Goal: Book appointment/travel/reservation

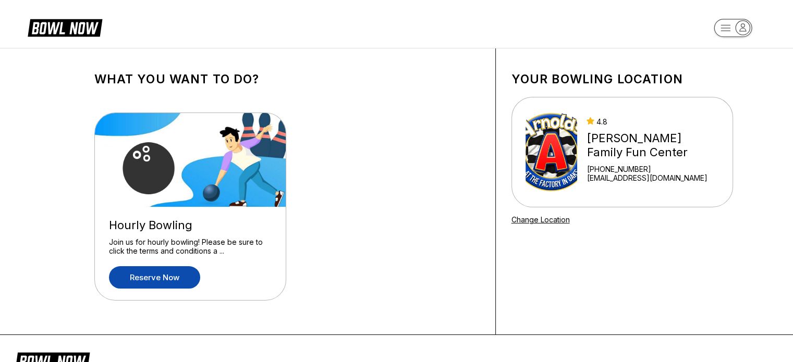
click at [190, 275] on link "Reserve now" at bounding box center [154, 277] width 91 height 22
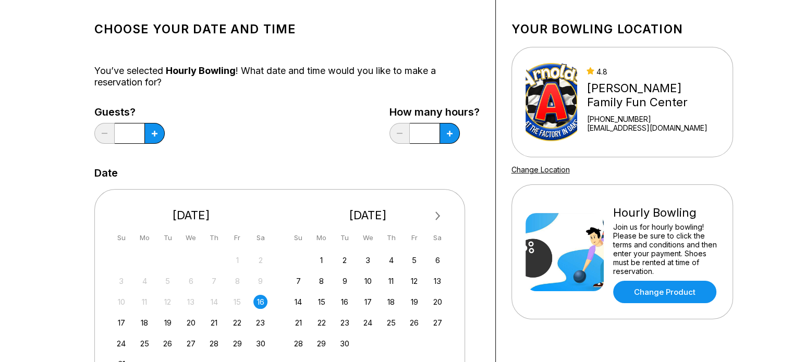
scroll to position [52, 0]
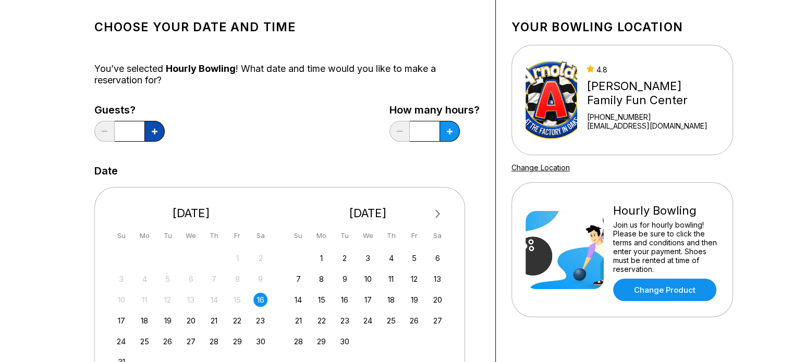
click at [153, 139] on button at bounding box center [154, 131] width 20 height 21
click at [150, 132] on button at bounding box center [154, 131] width 20 height 21
type input "*"
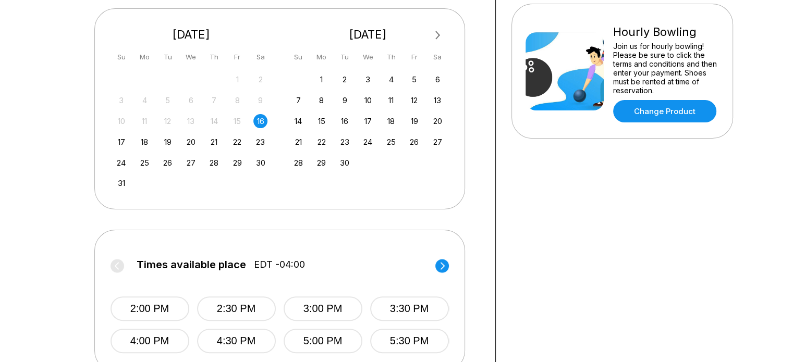
scroll to position [313, 0]
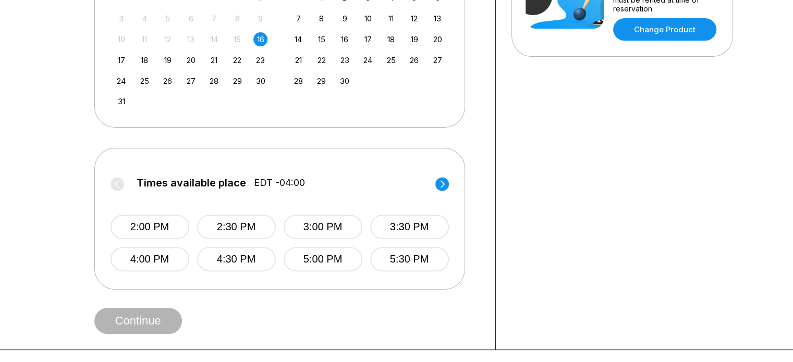
click at [437, 184] on circle at bounding box center [442, 184] width 14 height 14
click at [392, 225] on button "7:30 PM" at bounding box center [409, 227] width 79 height 25
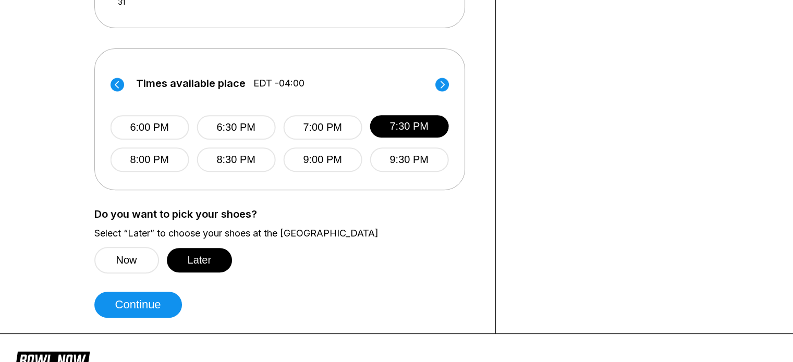
scroll to position [417, 0]
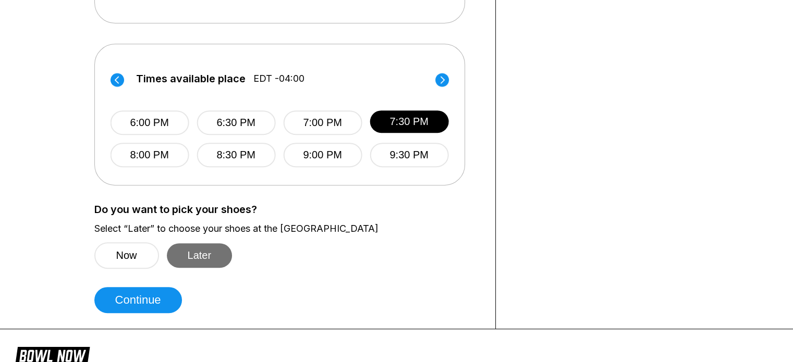
click at [181, 255] on button "Later" at bounding box center [200, 255] width 66 height 25
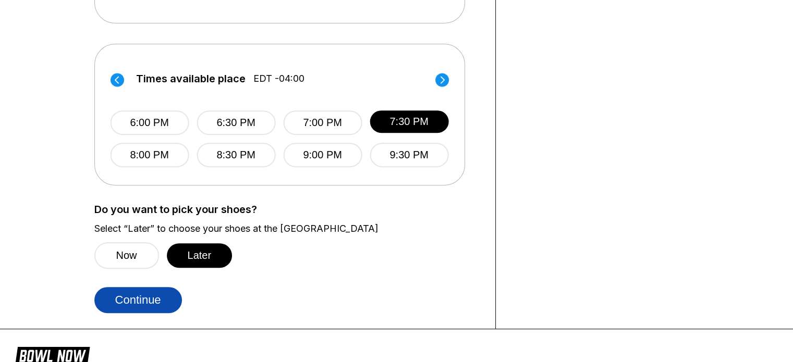
click at [172, 303] on button "Continue" at bounding box center [138, 300] width 88 height 26
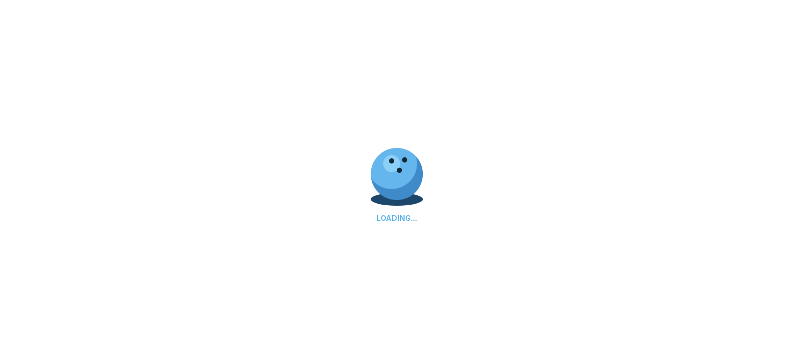
select select "**"
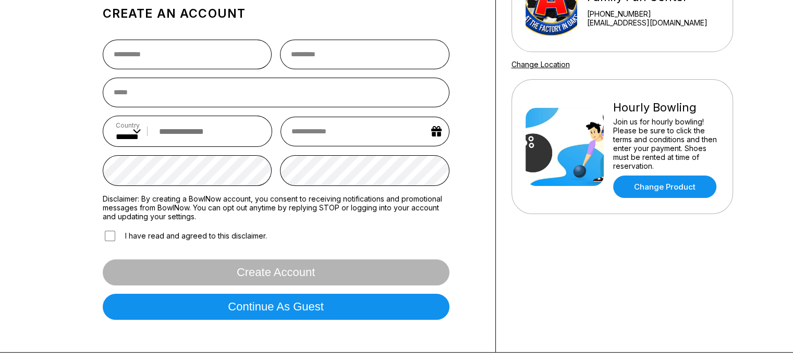
scroll to position [156, 0]
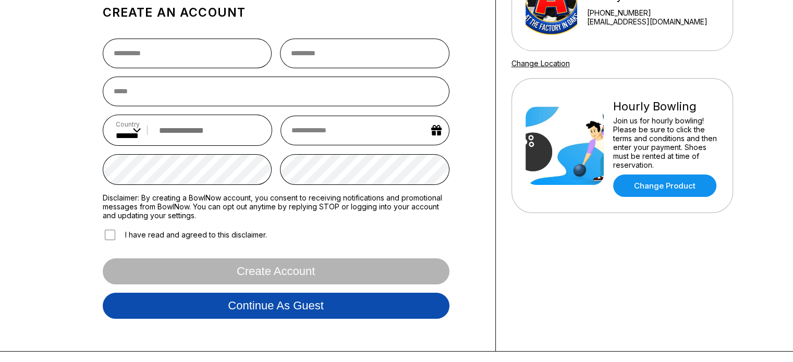
click at [226, 314] on button "Continue as guest" at bounding box center [276, 306] width 347 height 26
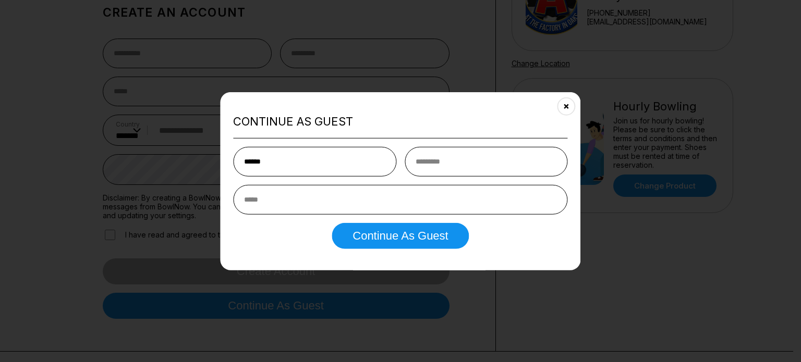
type input "*****"
type input "*"
type input "*******"
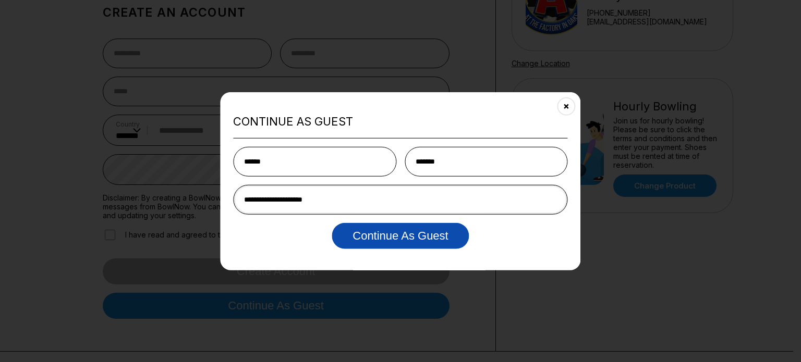
type input "**********"
click at [395, 233] on button "Continue as Guest" at bounding box center [400, 236] width 137 height 26
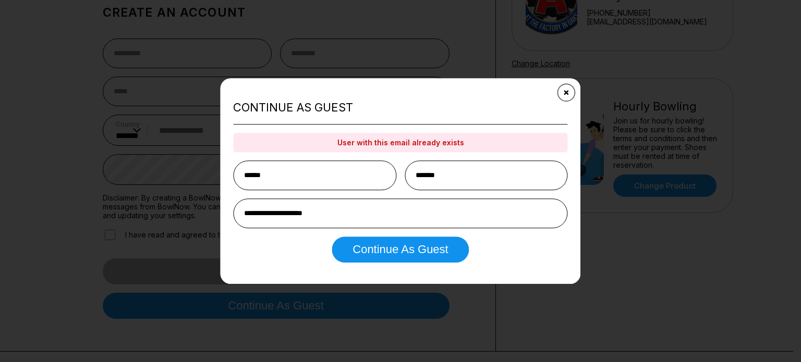
click at [571, 87] on button "Close" at bounding box center [566, 93] width 26 height 26
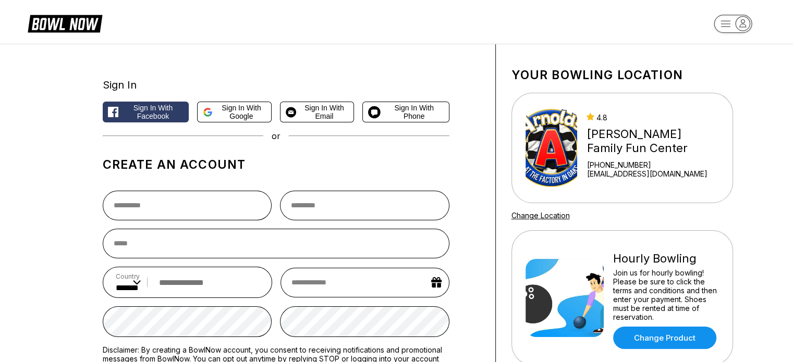
scroll to position [0, 0]
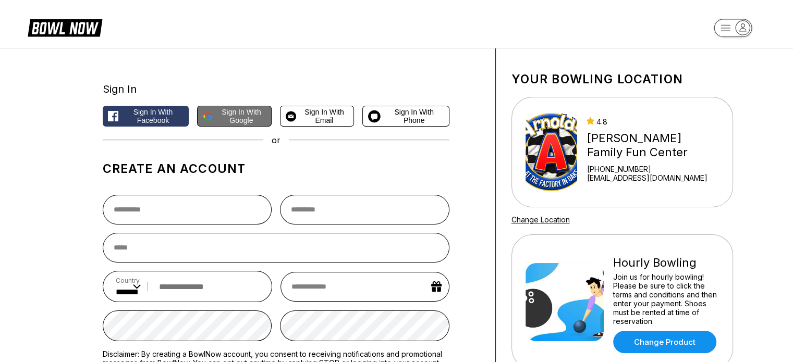
click at [210, 118] on icon at bounding box center [210, 118] width 4 height 4
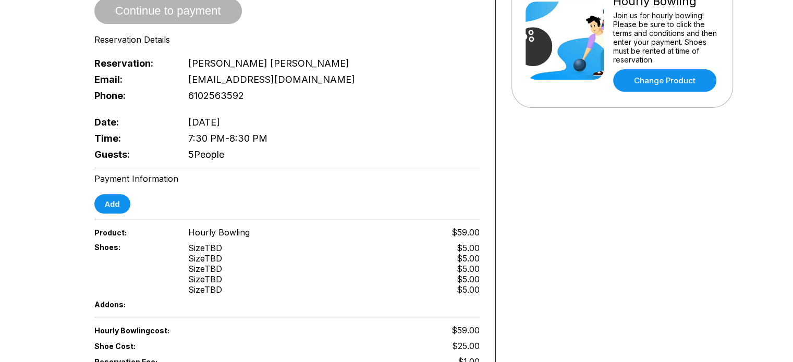
scroll to position [261, 0]
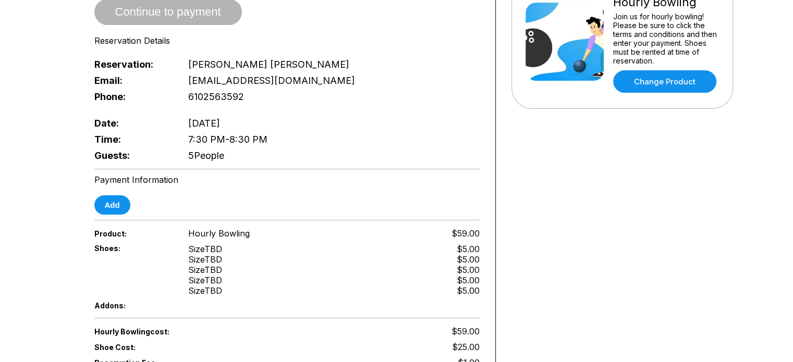
click at [113, 182] on div "Payment Information Add" at bounding box center [286, 195] width 385 height 40
click at [113, 196] on button "Add" at bounding box center [112, 205] width 36 height 19
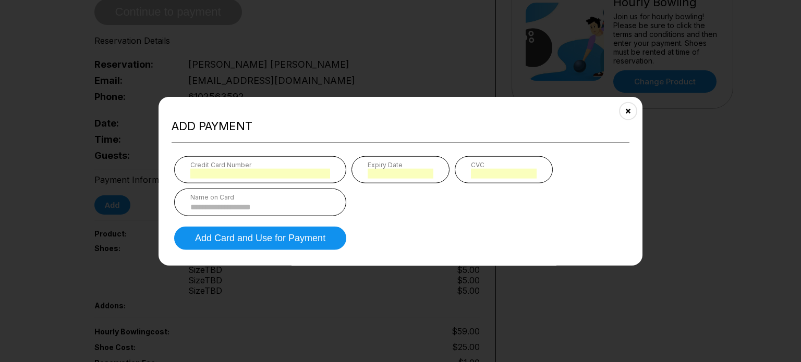
click at [298, 198] on div "Name on Card" at bounding box center [260, 197] width 140 height 8
click at [294, 203] on input at bounding box center [260, 207] width 140 height 9
type input "**********"
type input "*"
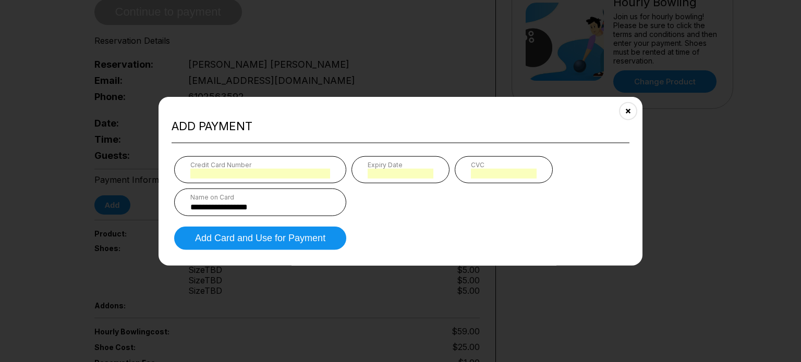
type input "*"
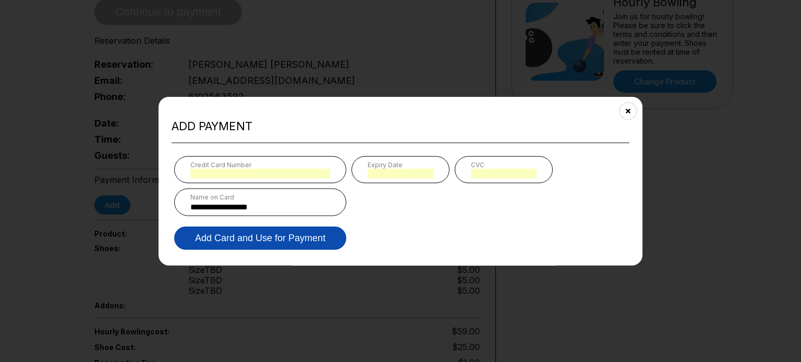
click at [275, 239] on button "Add Card and Use for Payment" at bounding box center [260, 238] width 172 height 23
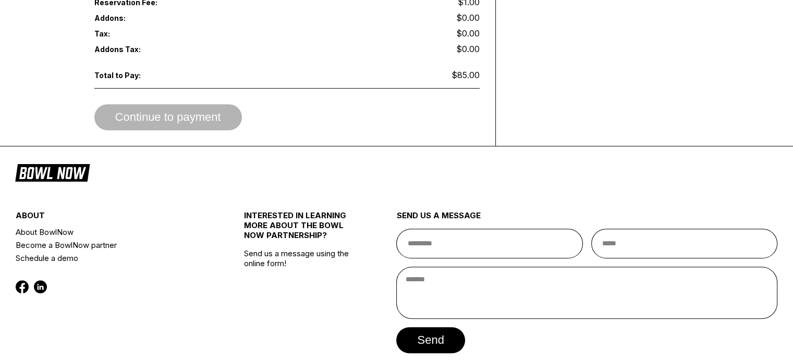
scroll to position [626, 0]
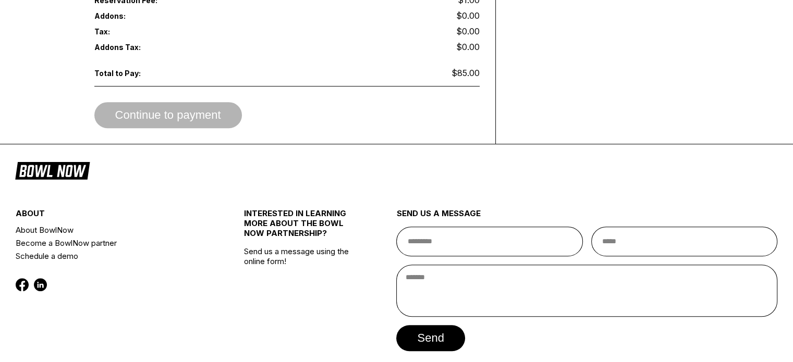
click at [204, 104] on div "Continue to payment" at bounding box center [286, 115] width 385 height 26
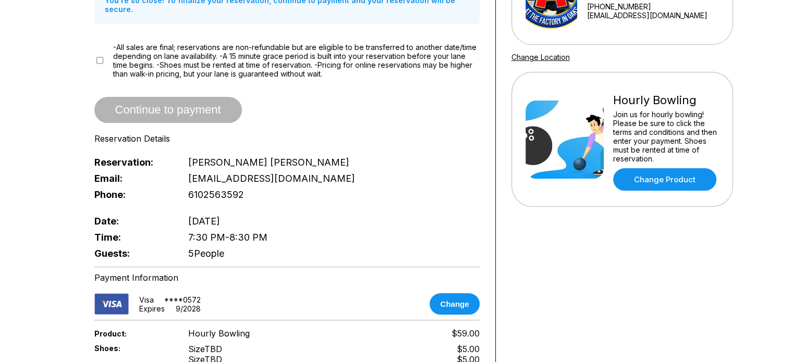
scroll to position [156, 0]
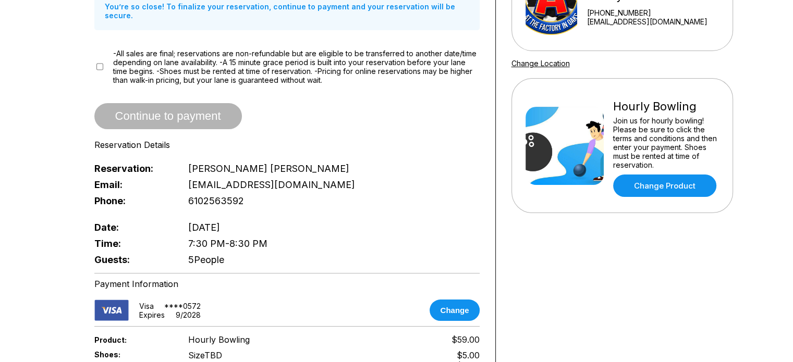
click at [88, 60] on div "Reservation slot expires in 08:58 Reservation Summary You’re so close! To final…" at bounding box center [287, 252] width 417 height 721
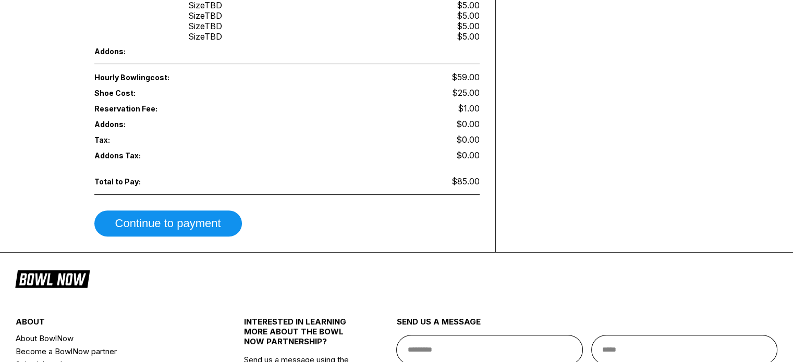
scroll to position [521, 0]
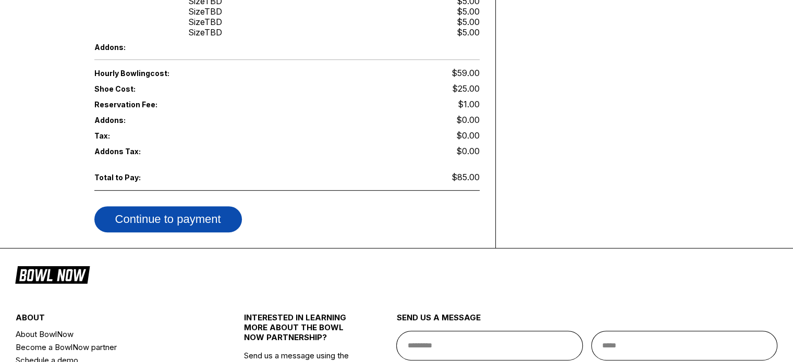
click at [204, 206] on button "Continue to payment" at bounding box center [168, 219] width 148 height 26
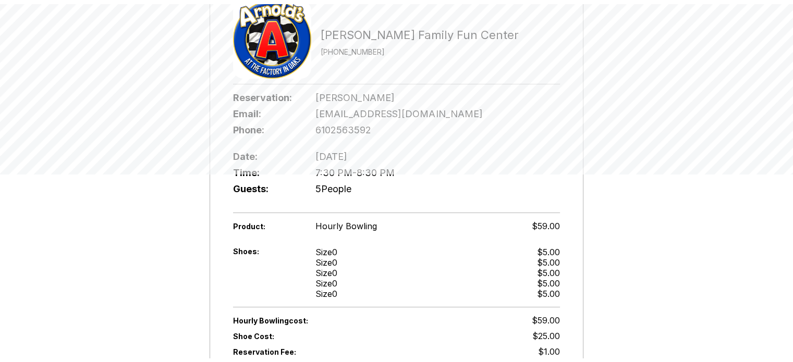
scroll to position [209, 0]
